Goal: Task Accomplishment & Management: Use online tool/utility

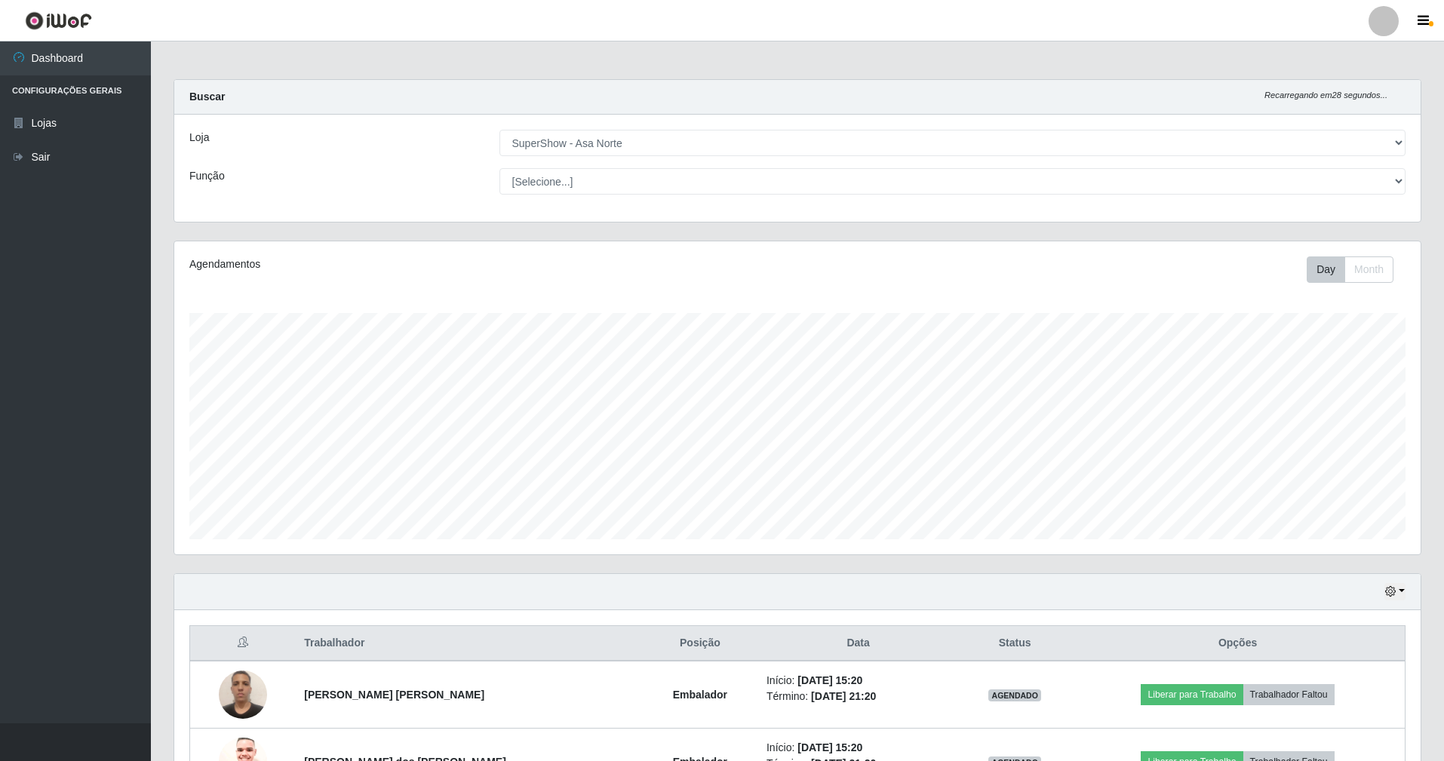
select select "71"
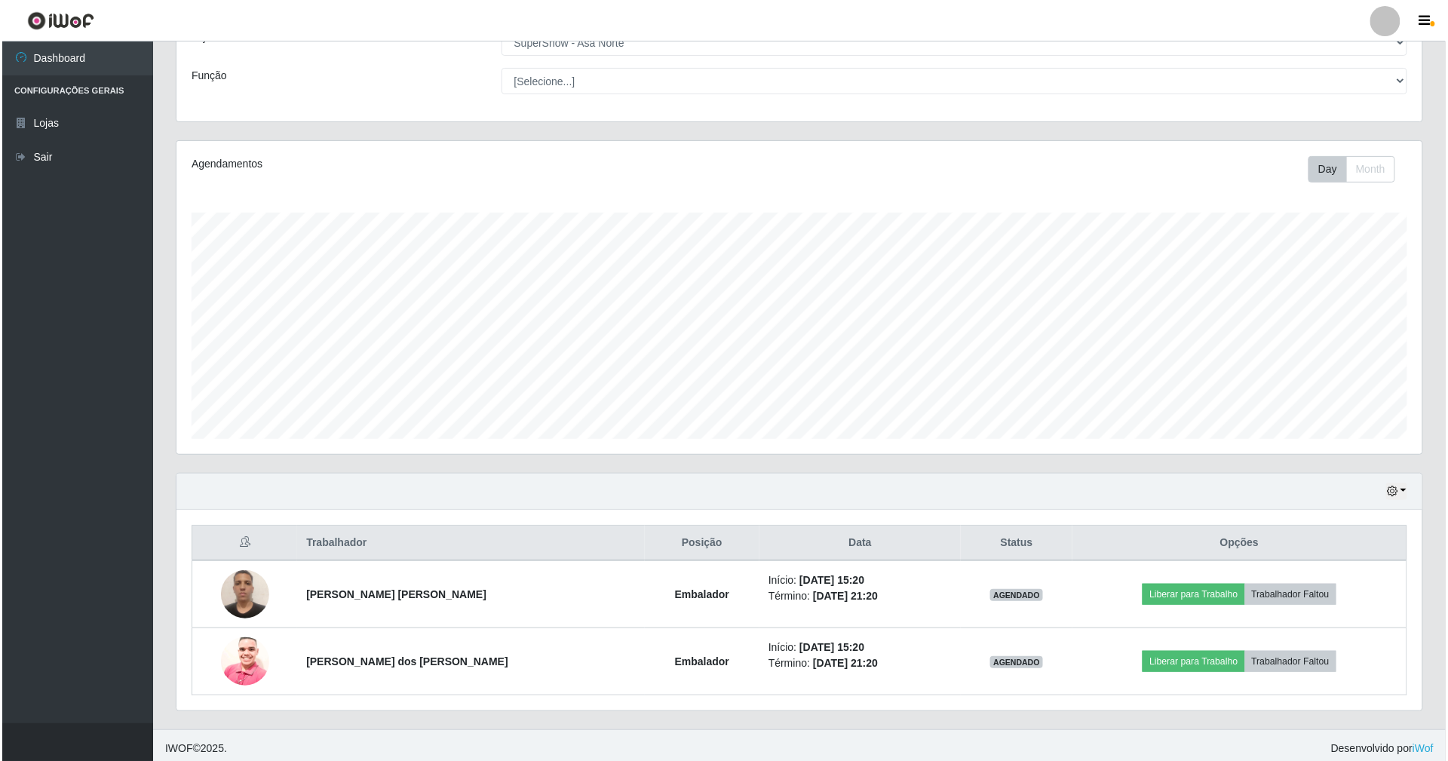
scroll to position [314, 1246]
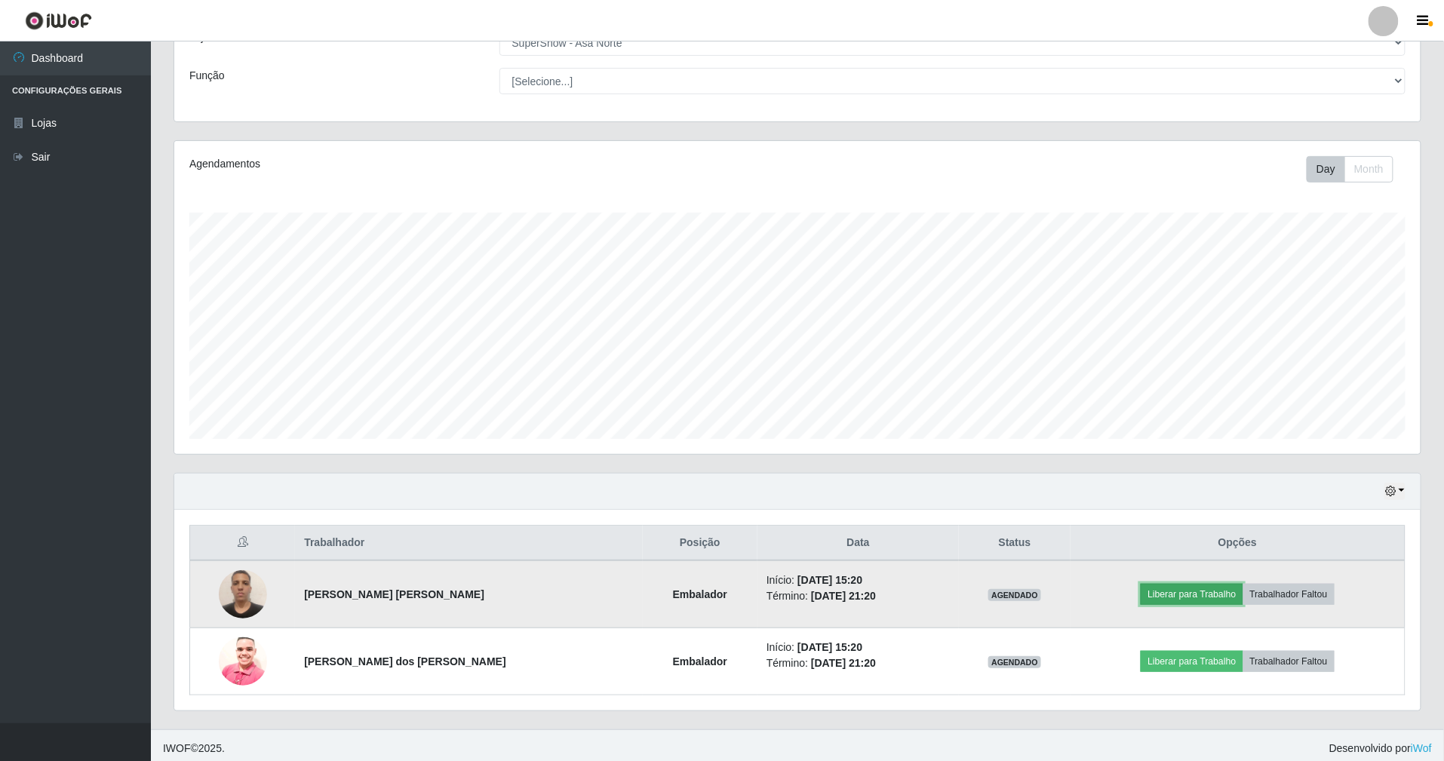
click at [1187, 592] on button "Liberar para Trabalho" at bounding box center [1191, 594] width 102 height 21
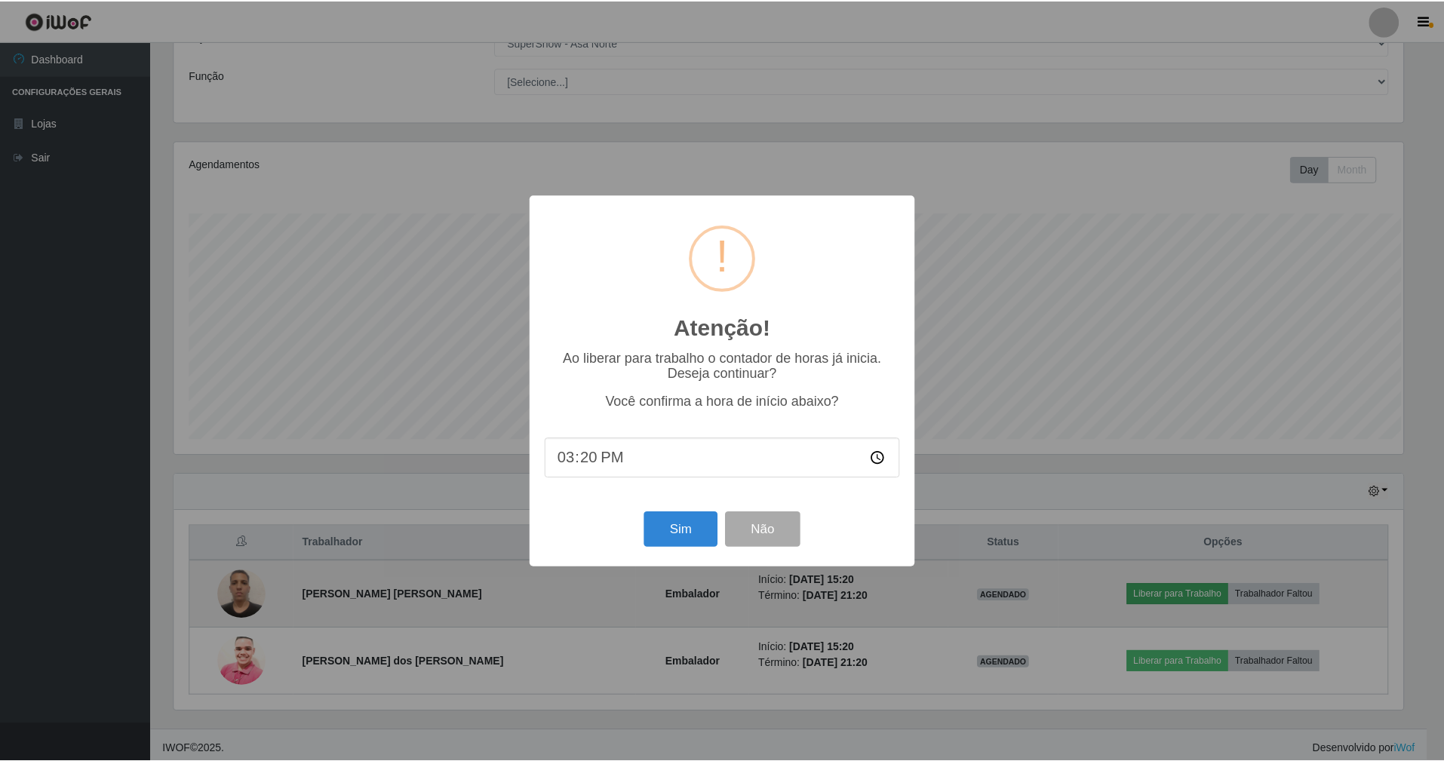
scroll to position [314, 1232]
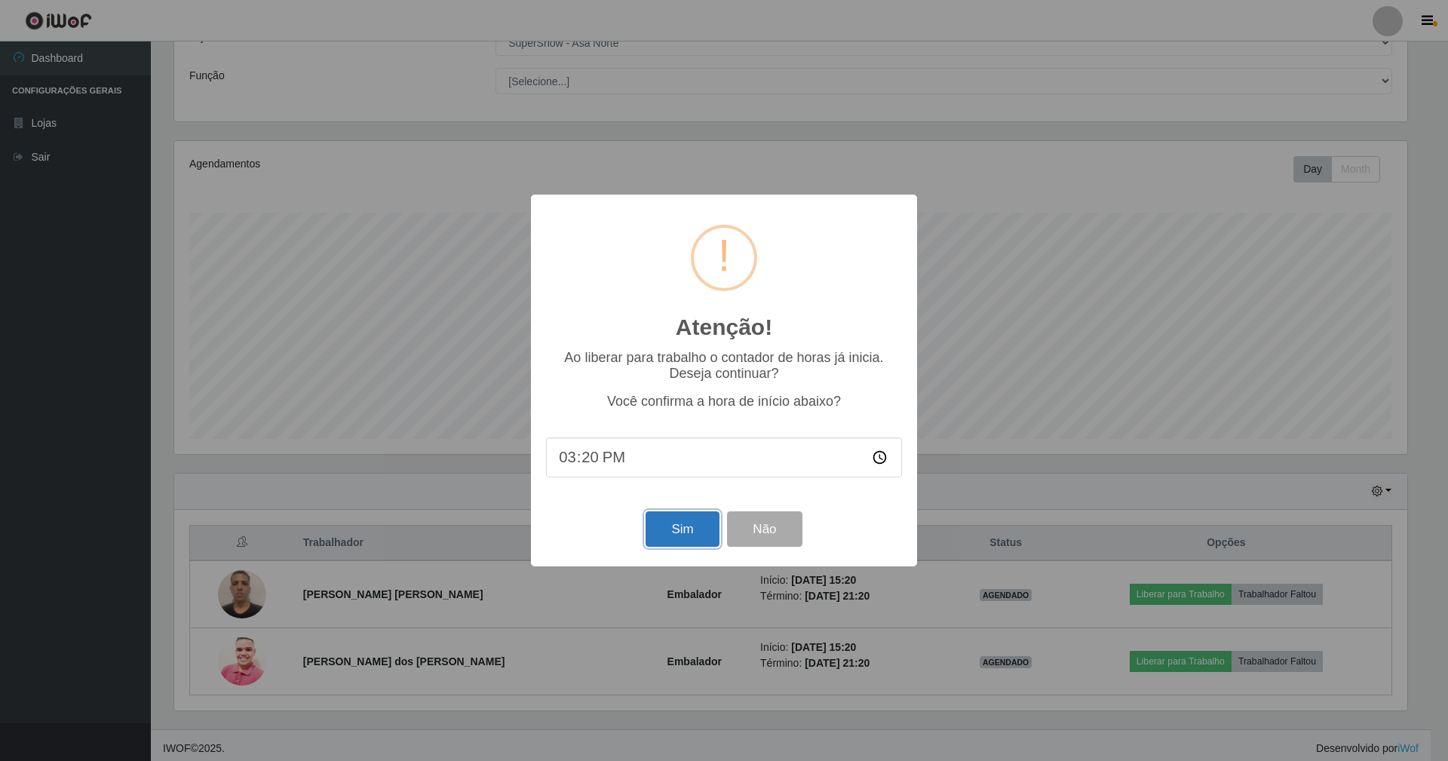
click at [700, 529] on button "Sim" at bounding box center [682, 528] width 73 height 35
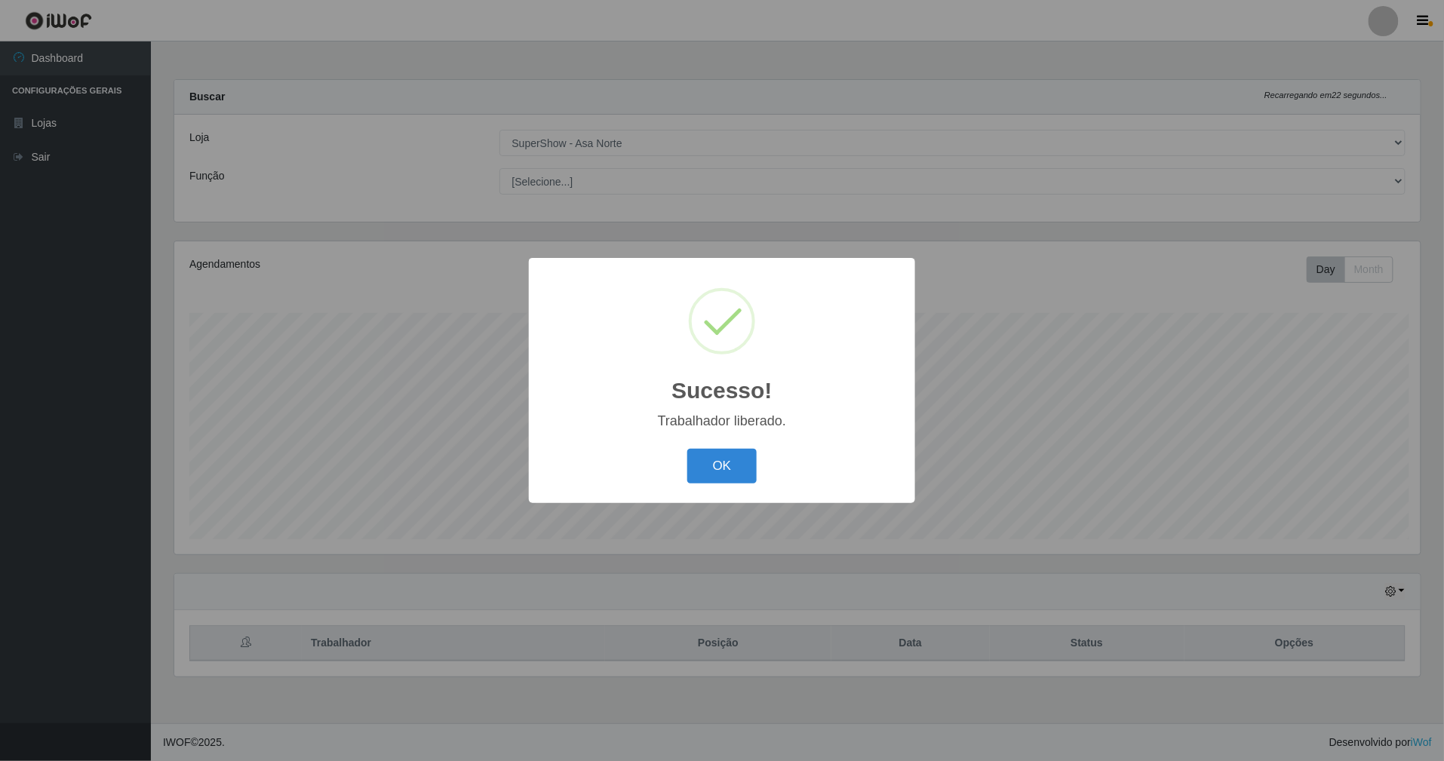
scroll to position [314, 1250]
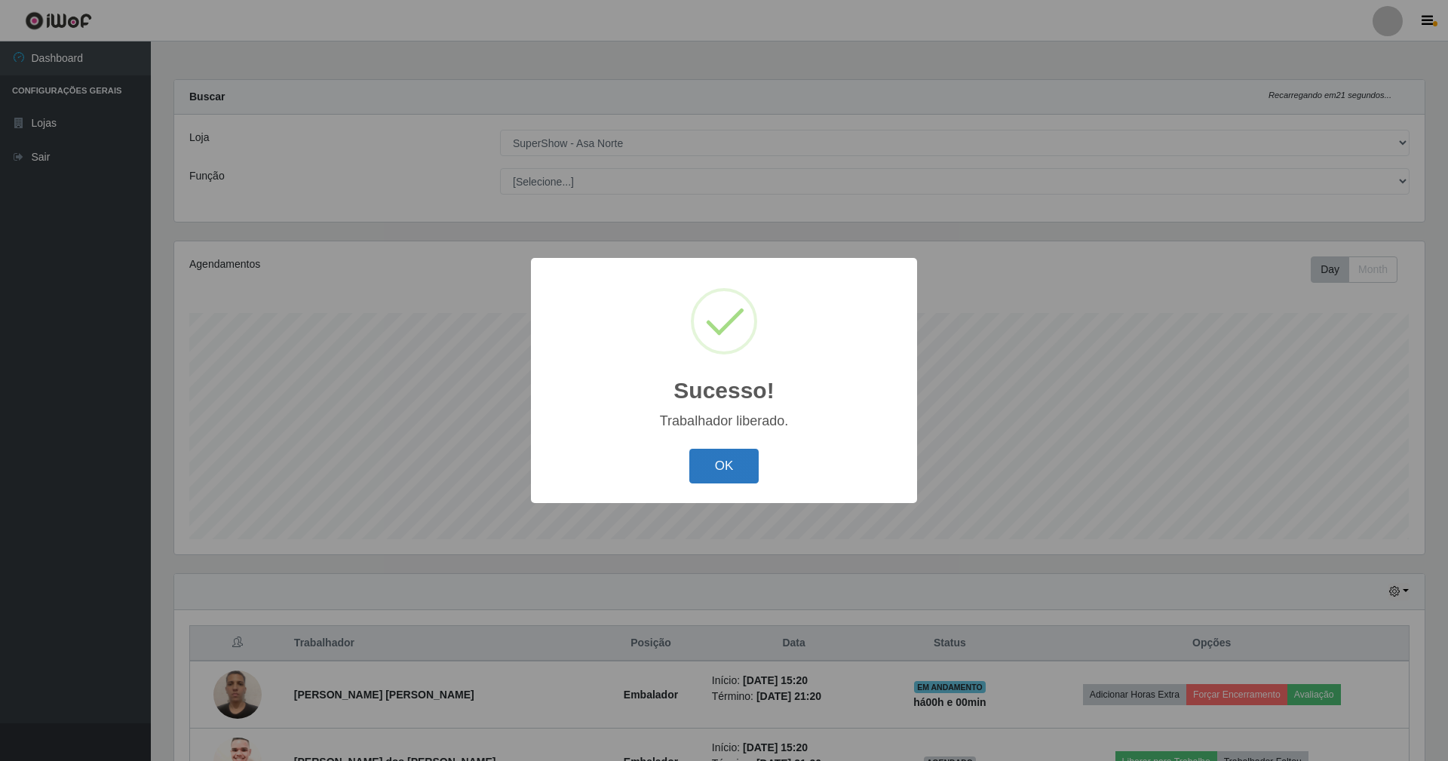
click at [740, 466] on button "OK" at bounding box center [724, 466] width 70 height 35
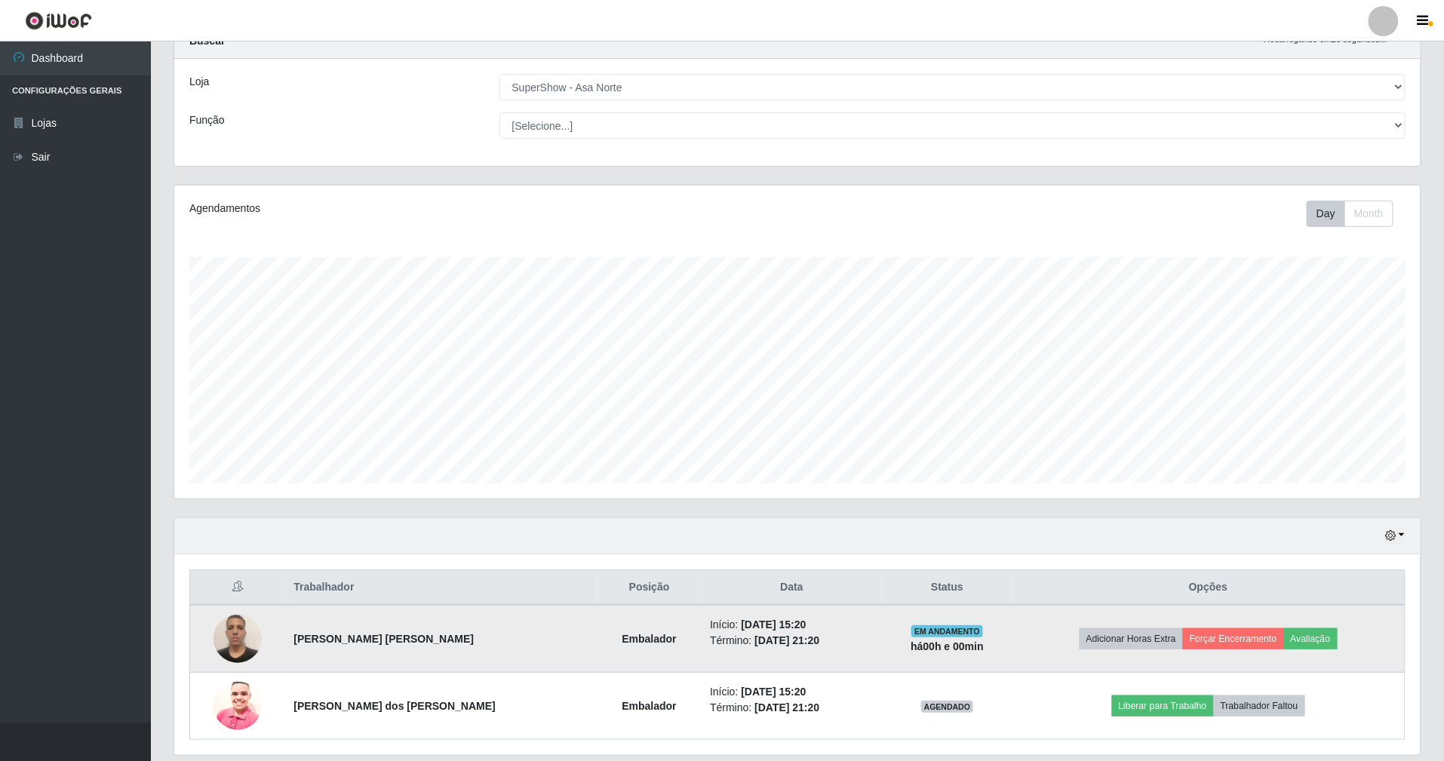
scroll to position [109, 0]
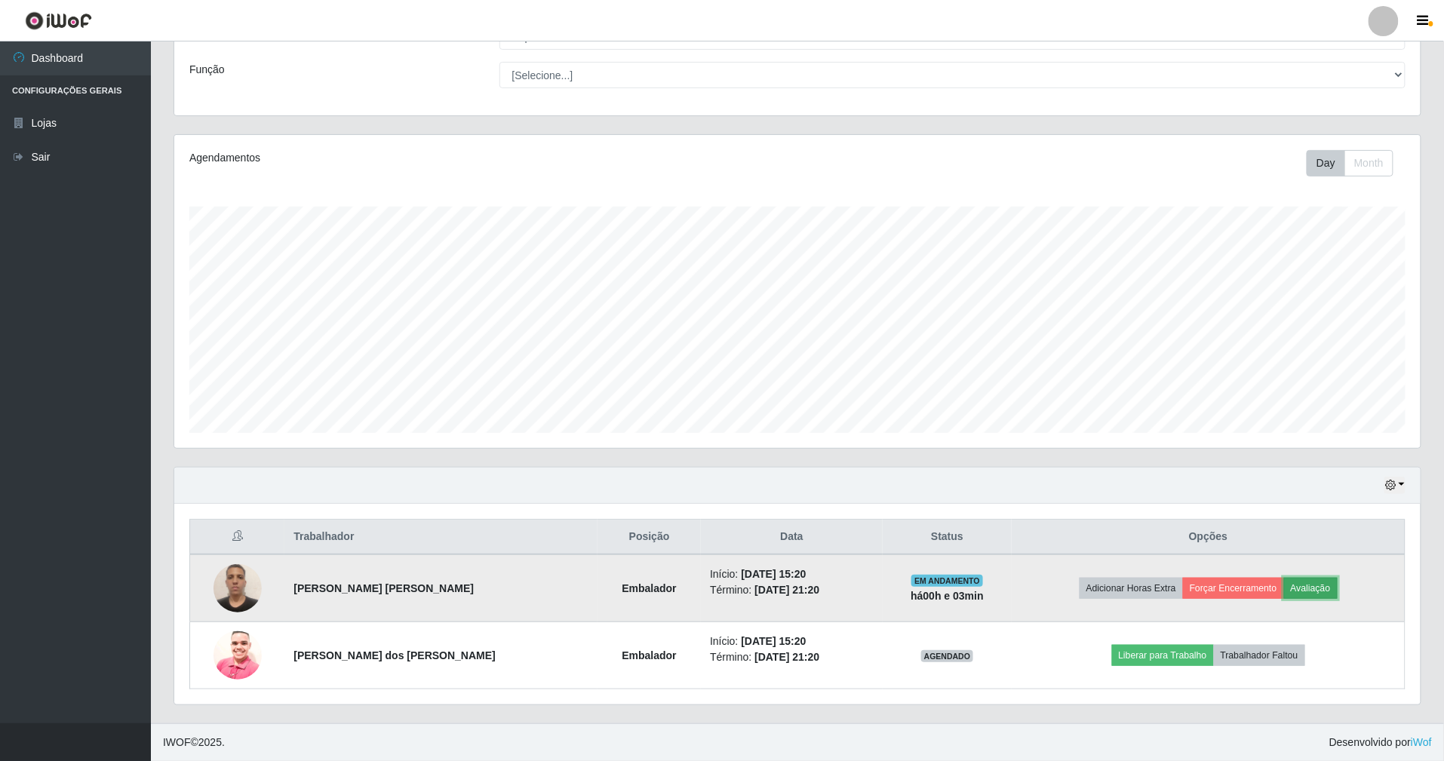
click at [1300, 587] on button "Avaliação" at bounding box center [1311, 588] width 54 height 21
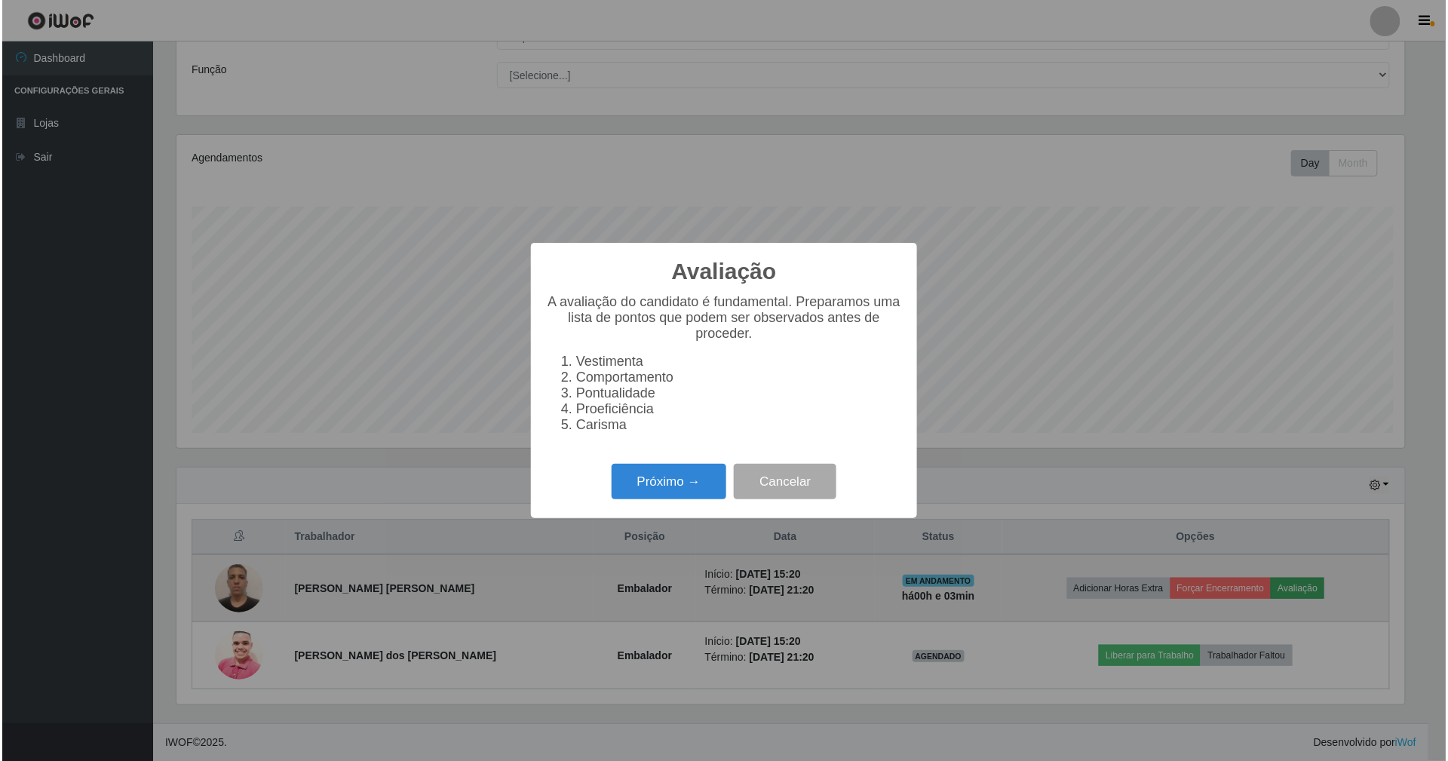
scroll to position [314, 1232]
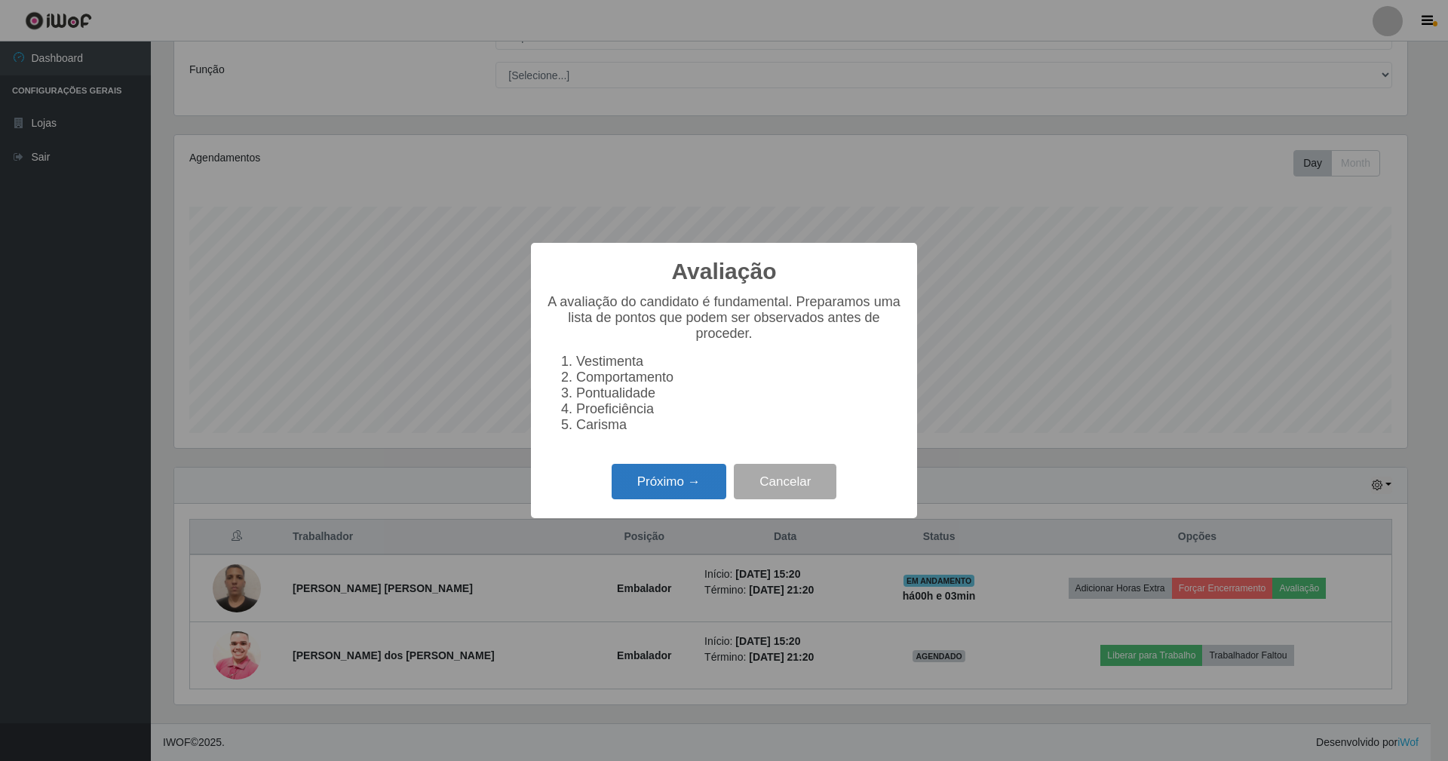
click at [686, 493] on button "Próximo →" at bounding box center [669, 481] width 115 height 35
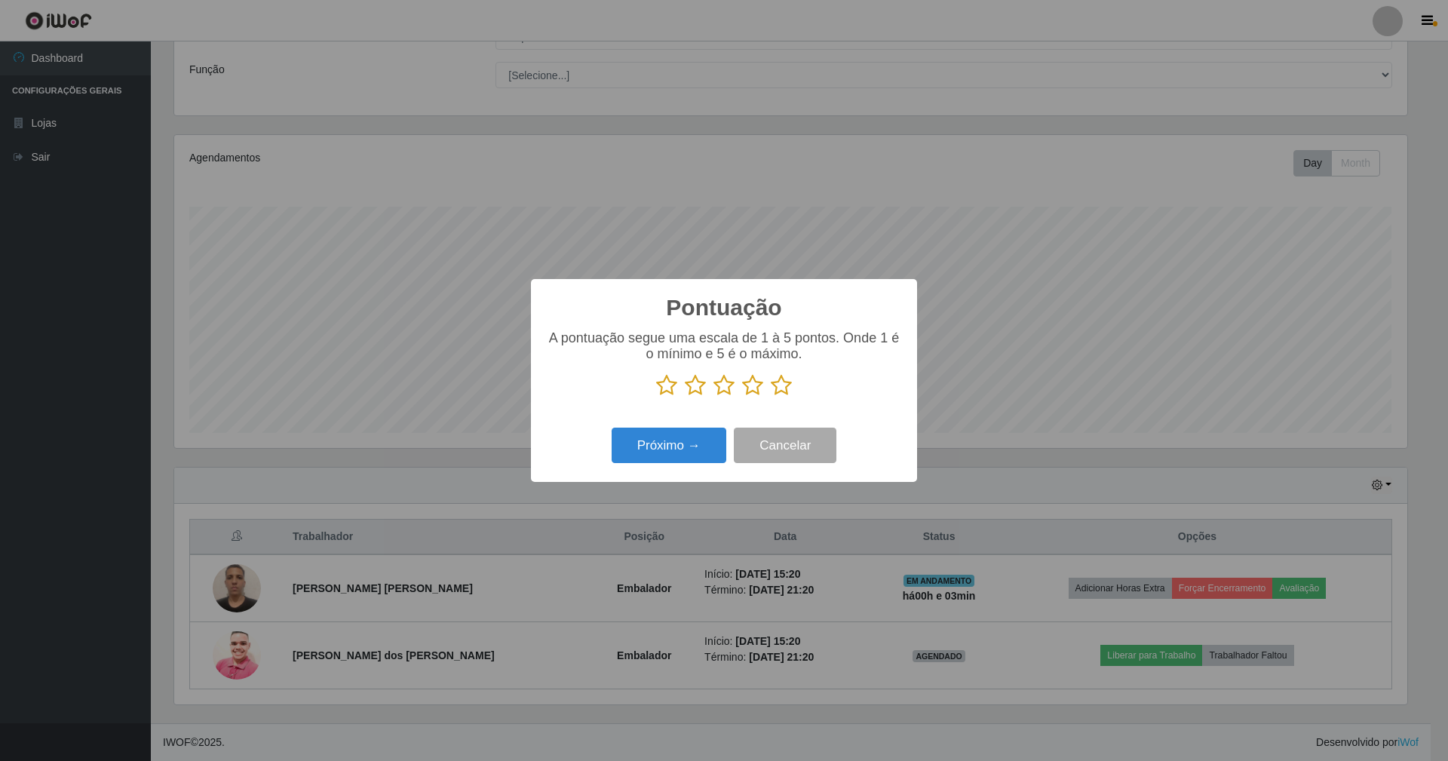
scroll to position [753935, 753015]
click at [783, 383] on icon at bounding box center [781, 385] width 21 height 23
click at [771, 397] on input "radio" at bounding box center [771, 397] width 0 height 0
click at [668, 443] on button "Próximo →" at bounding box center [669, 445] width 115 height 35
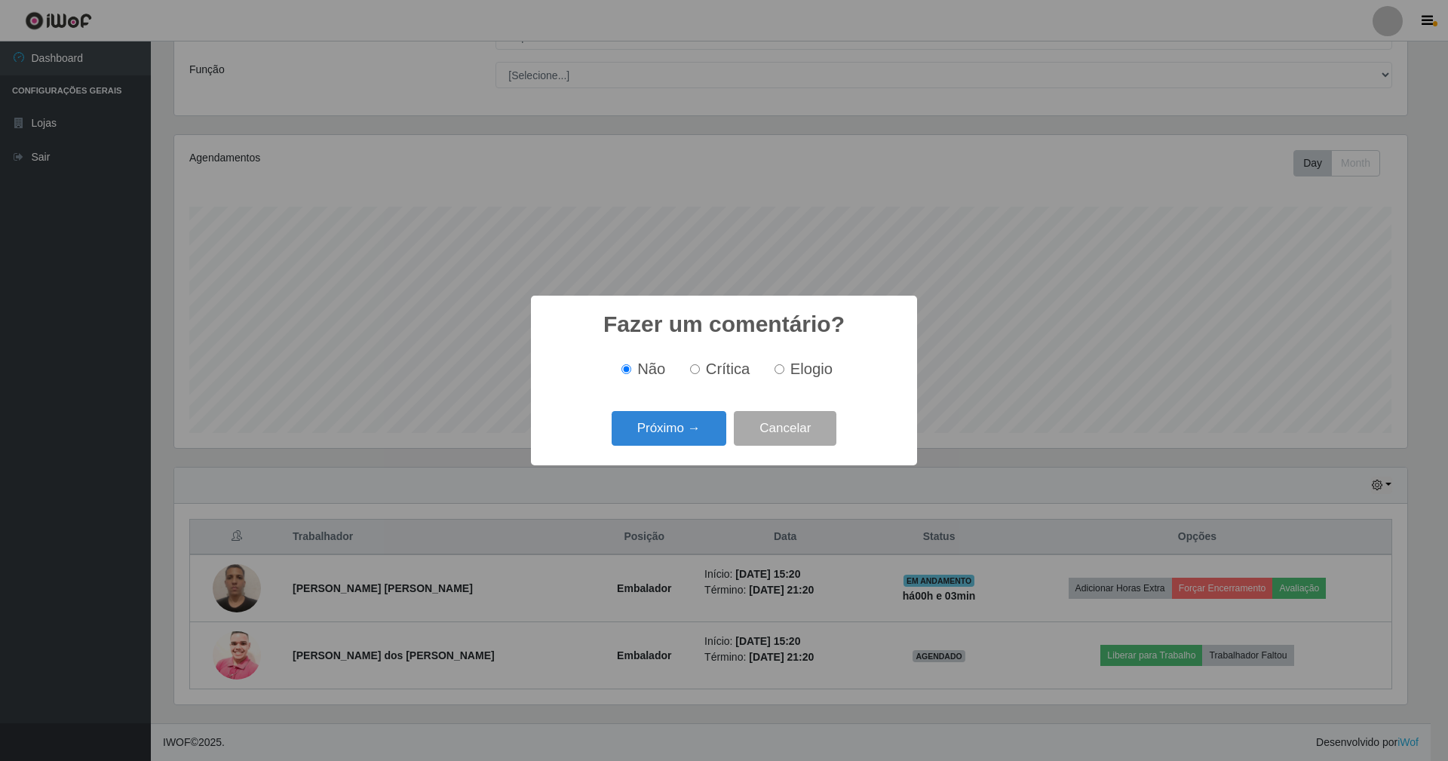
click at [781, 366] on input "Elogio" at bounding box center [780, 369] width 10 height 10
radio input "true"
click at [680, 426] on button "Próximo →" at bounding box center [669, 428] width 115 height 35
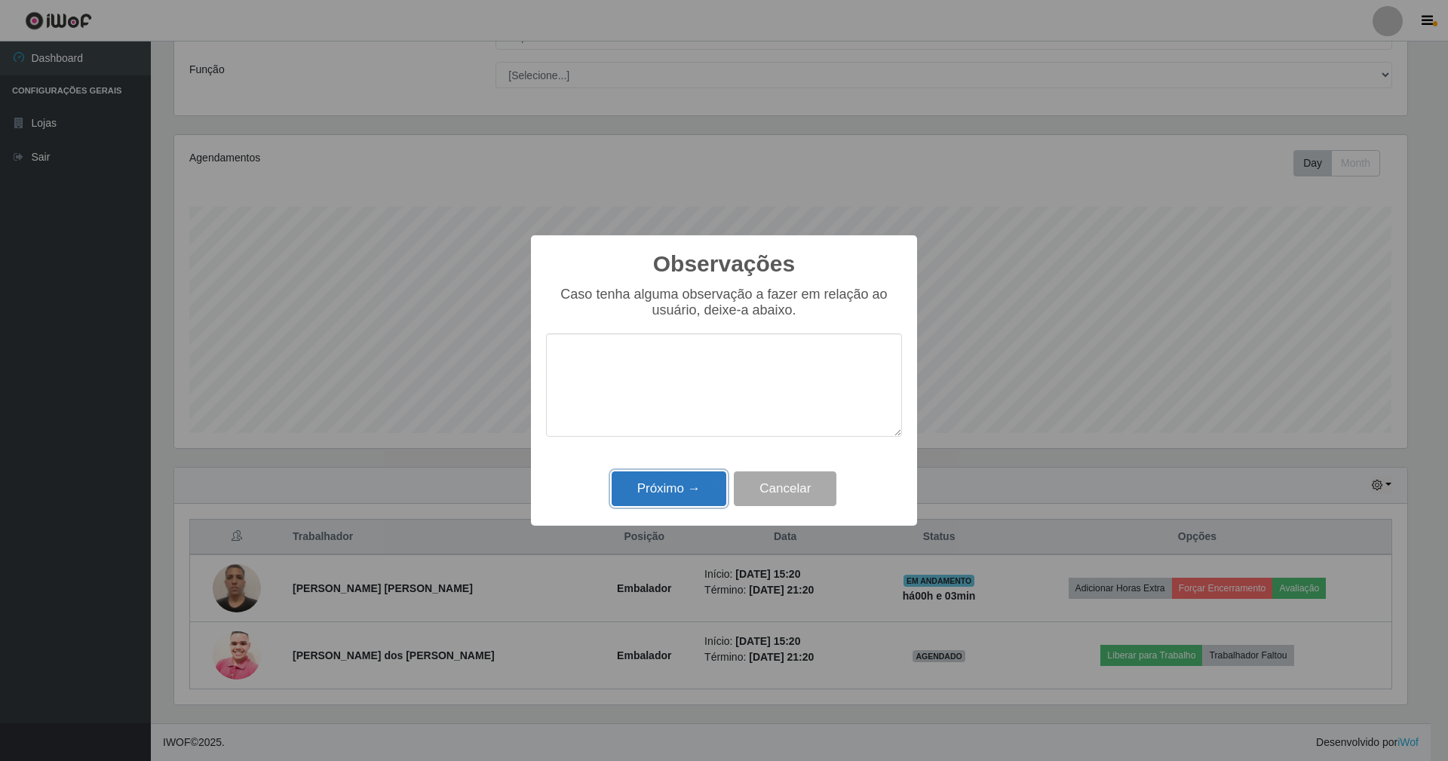
click at [685, 486] on button "Próximo →" at bounding box center [669, 488] width 115 height 35
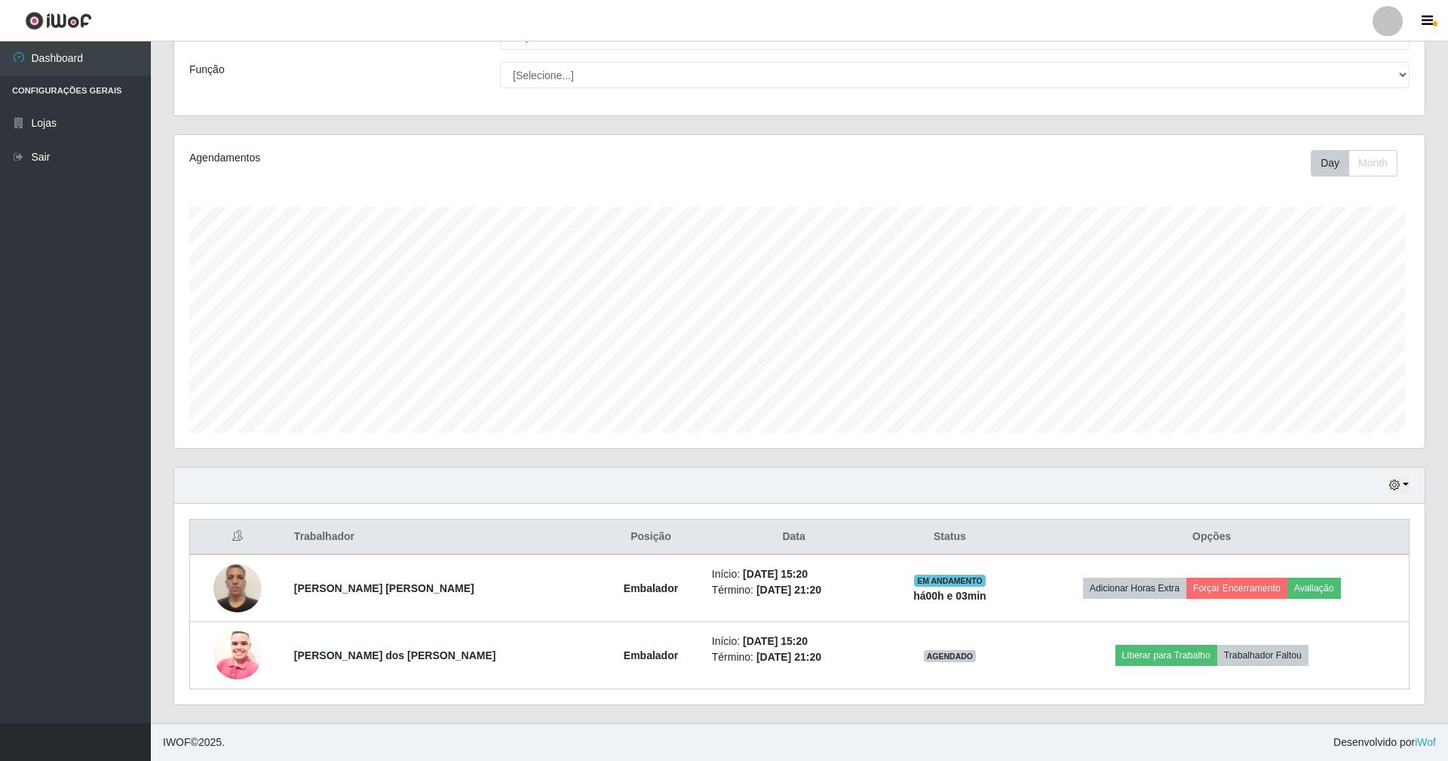
scroll to position [314, 1246]
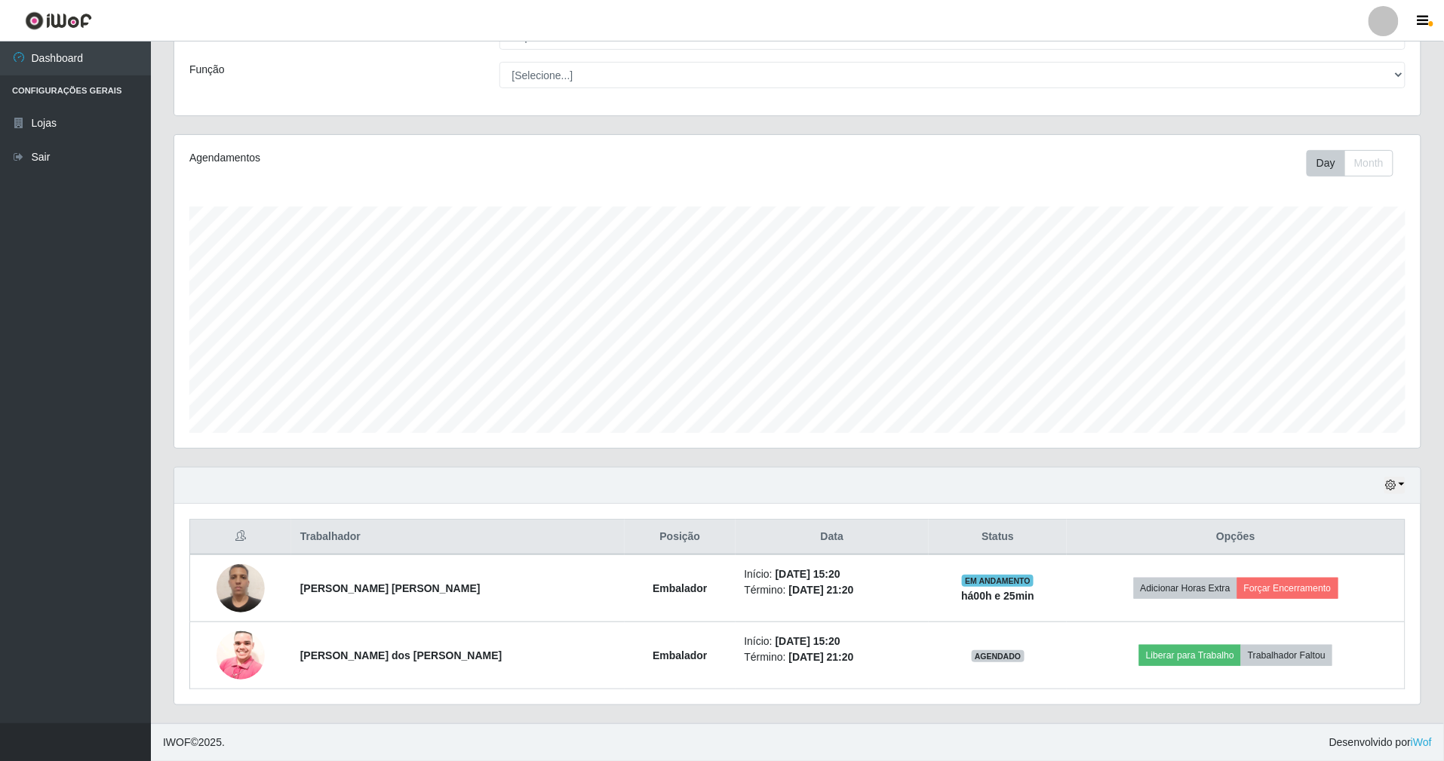
click at [750, 492] on div "Hoje 1 dia 3 dias 1 Semana Não encerrados" at bounding box center [797, 486] width 1246 height 36
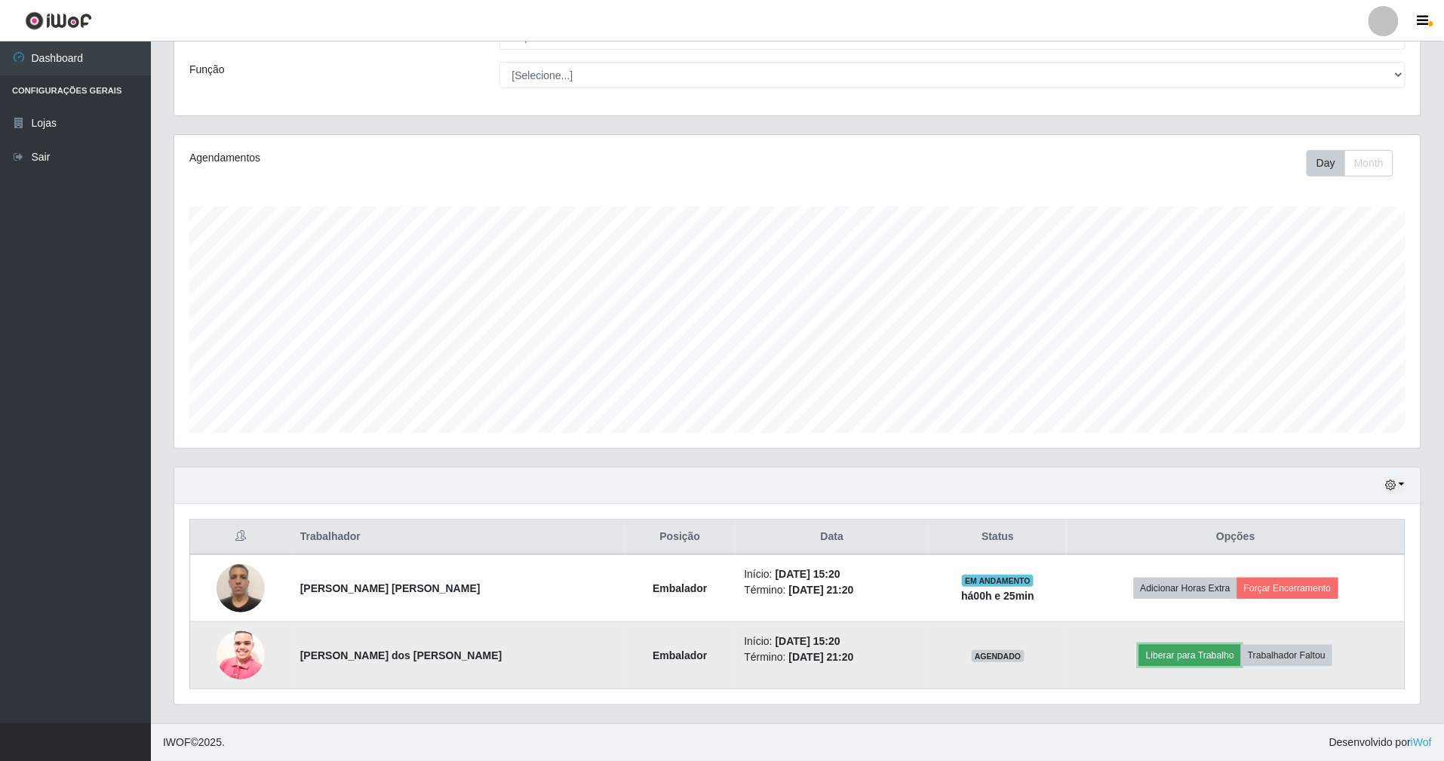
click at [1202, 652] on button "Liberar para Trabalho" at bounding box center [1190, 655] width 102 height 21
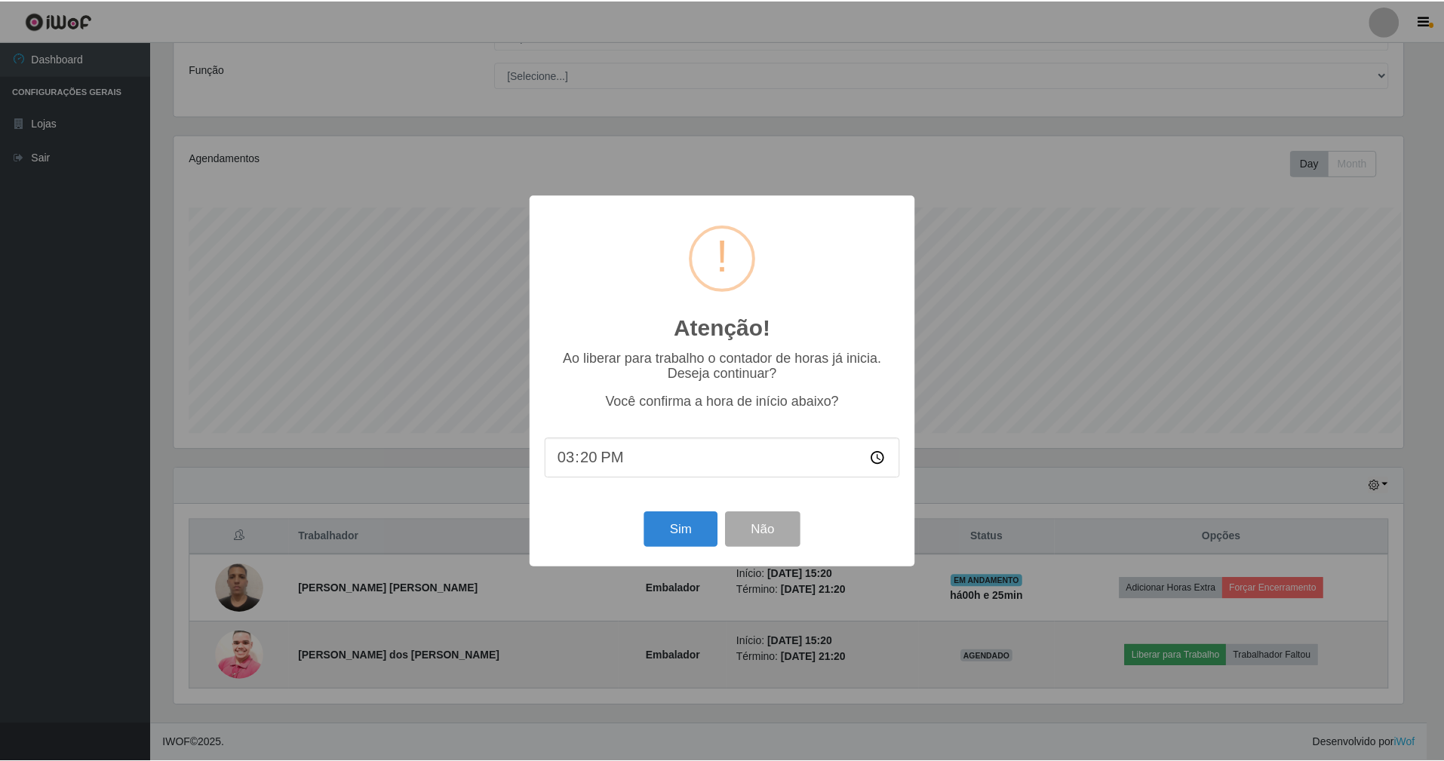
scroll to position [314, 1232]
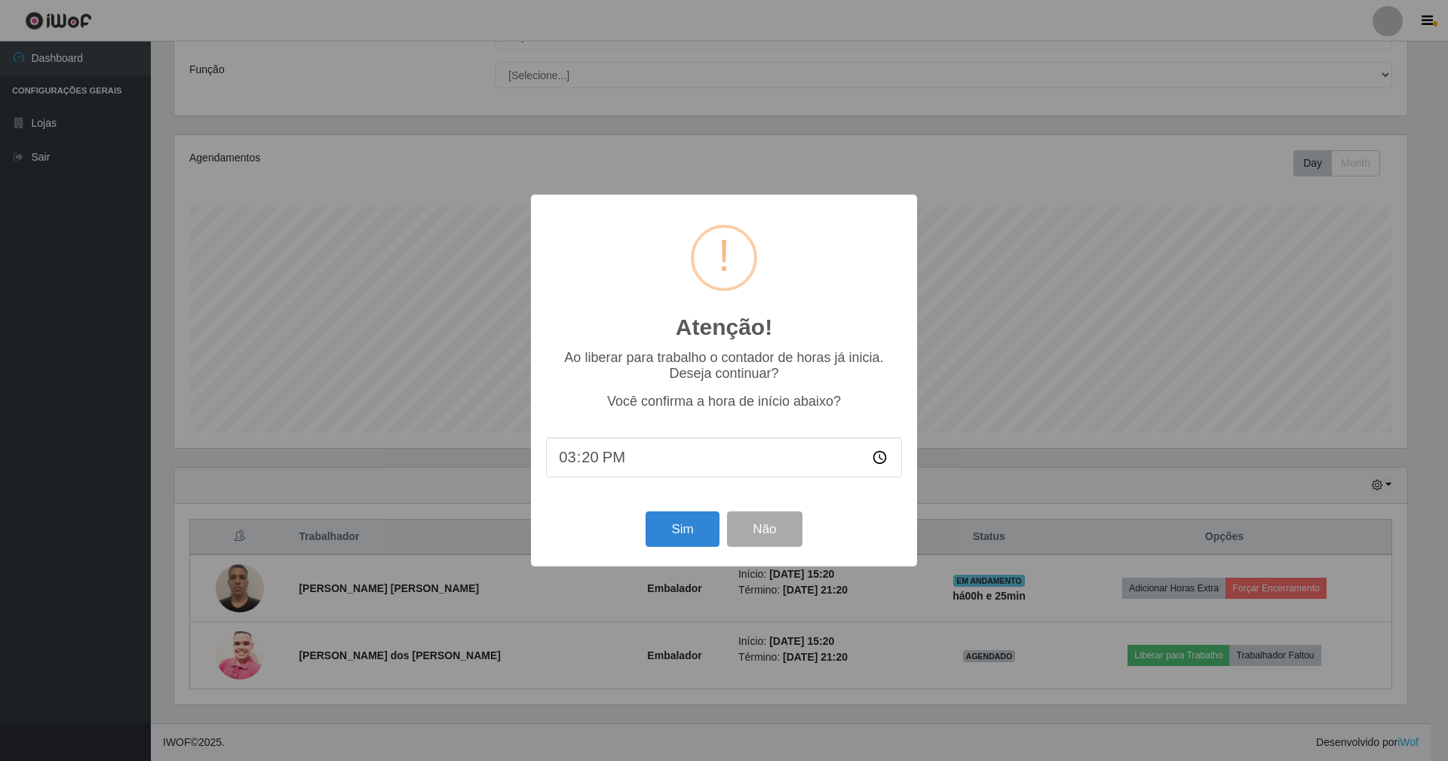
click at [594, 462] on input "15:20" at bounding box center [724, 457] width 356 height 40
type input "15:45"
click at [689, 529] on button "Sim" at bounding box center [682, 528] width 73 height 35
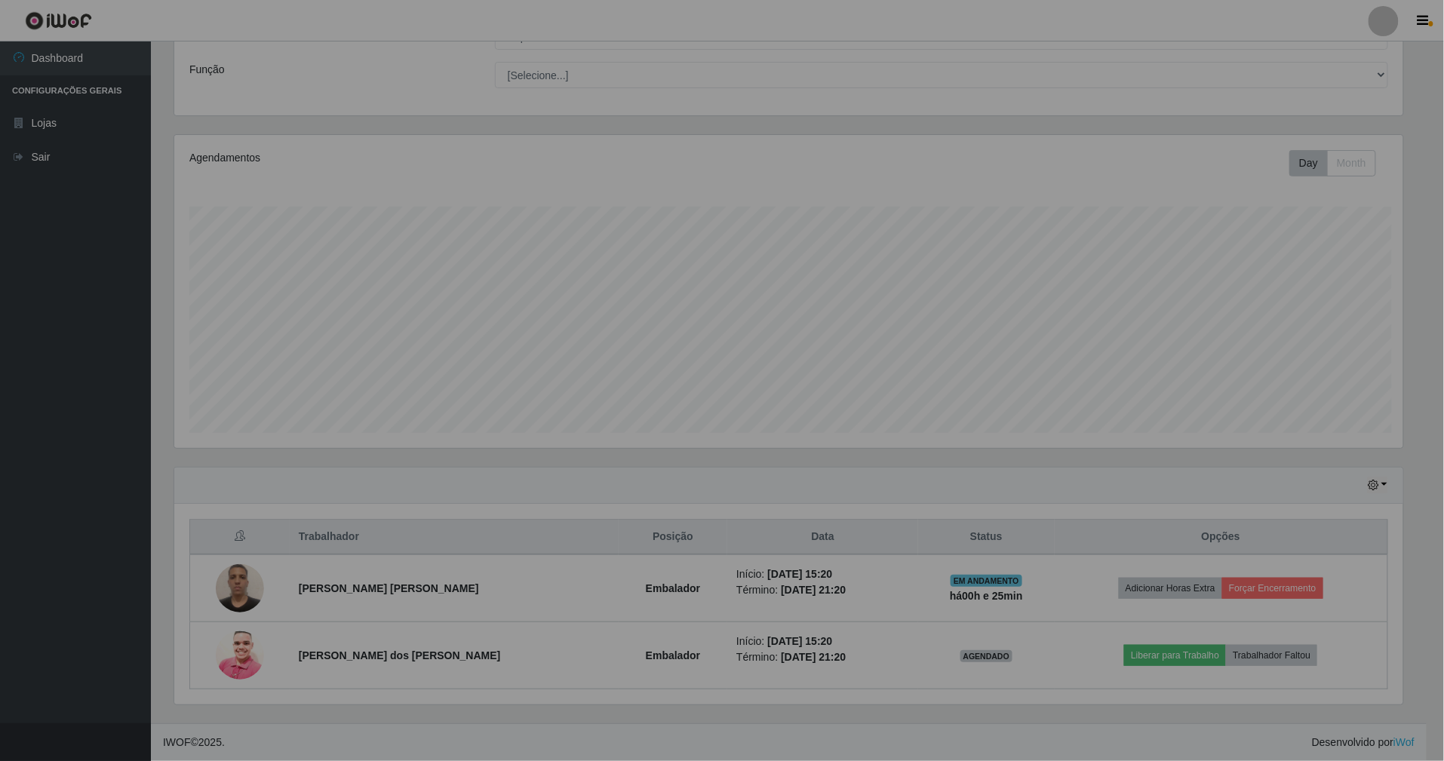
scroll to position [314, 1250]
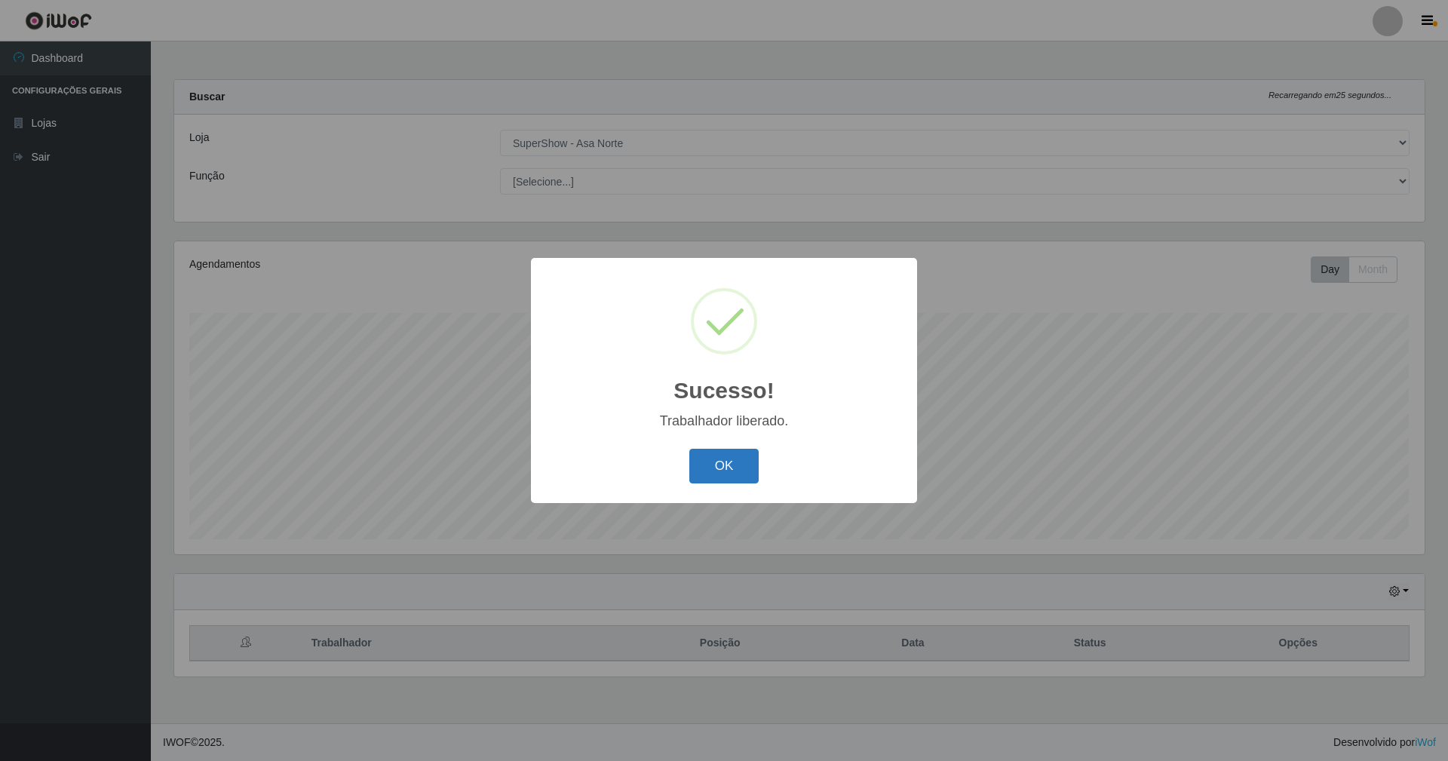
click at [757, 469] on button "OK" at bounding box center [724, 466] width 70 height 35
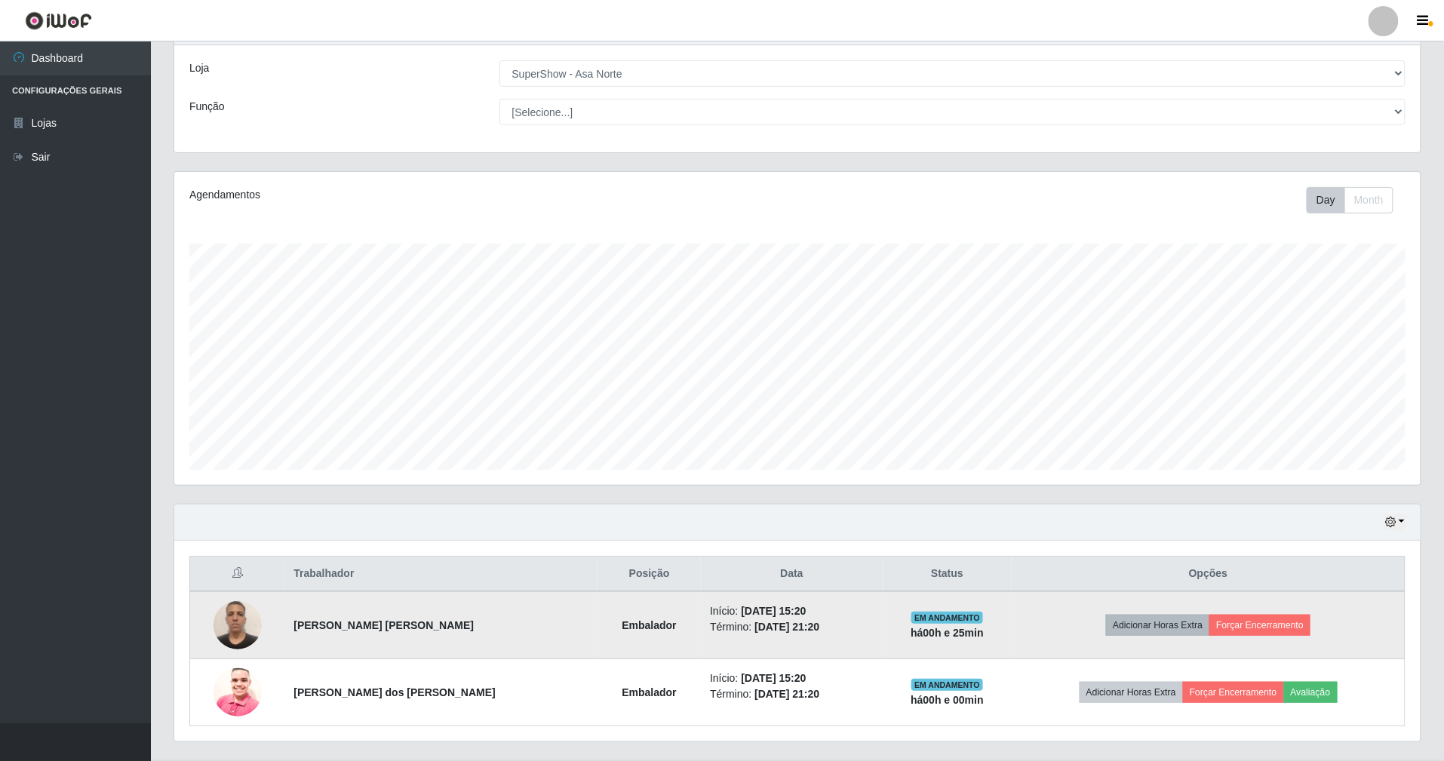
scroll to position [109, 0]
